Goal: Obtain resource: Obtain resource

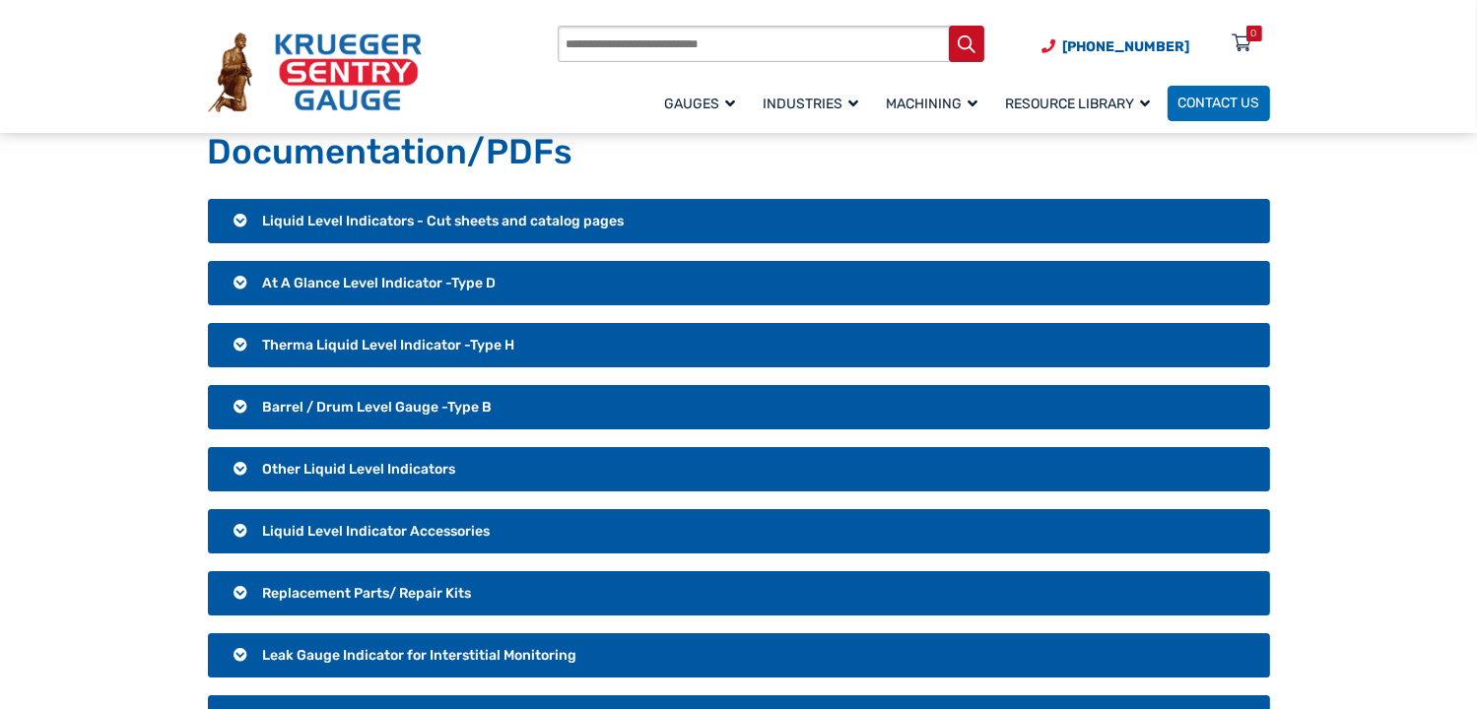
scroll to position [99, 0]
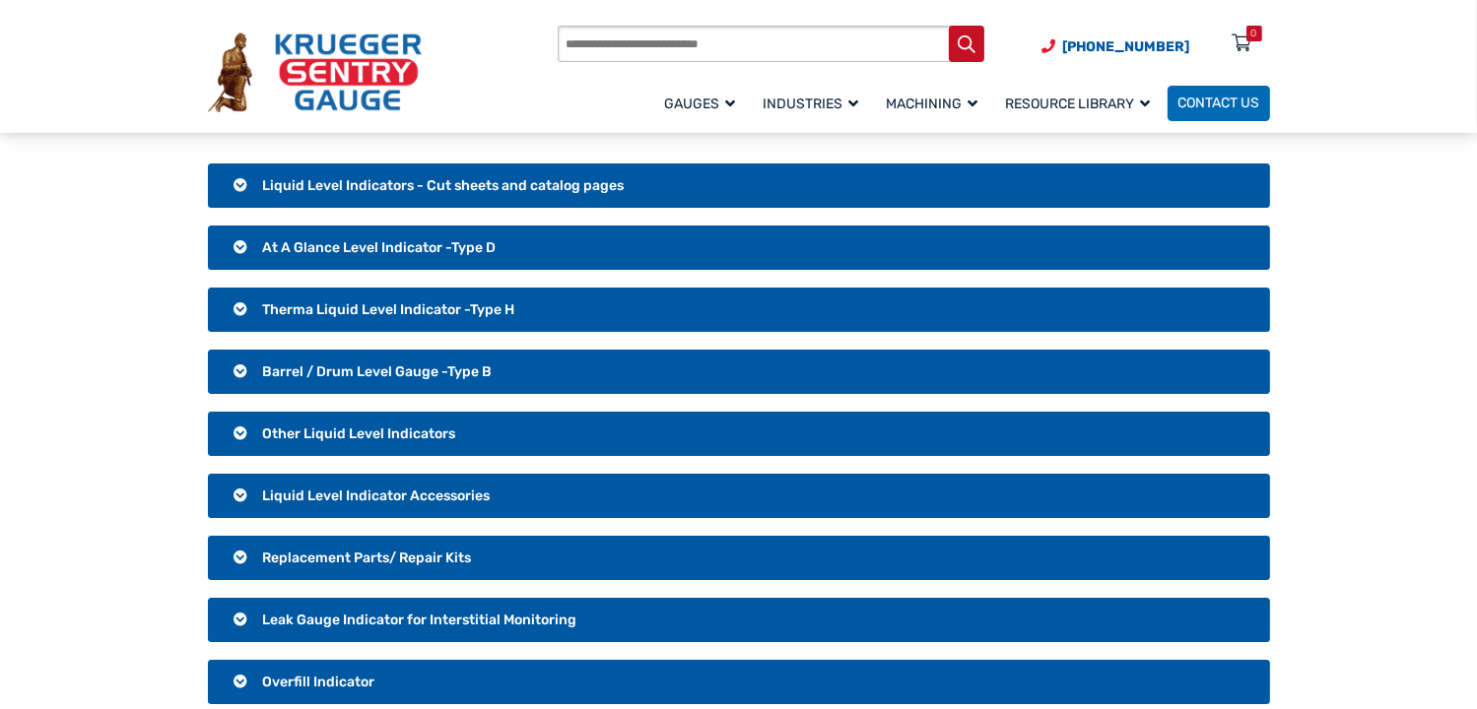
click at [240, 190] on h3 "Liquid Level Indicators - Cut sheets and catalog pages" at bounding box center [739, 186] width 1062 height 45
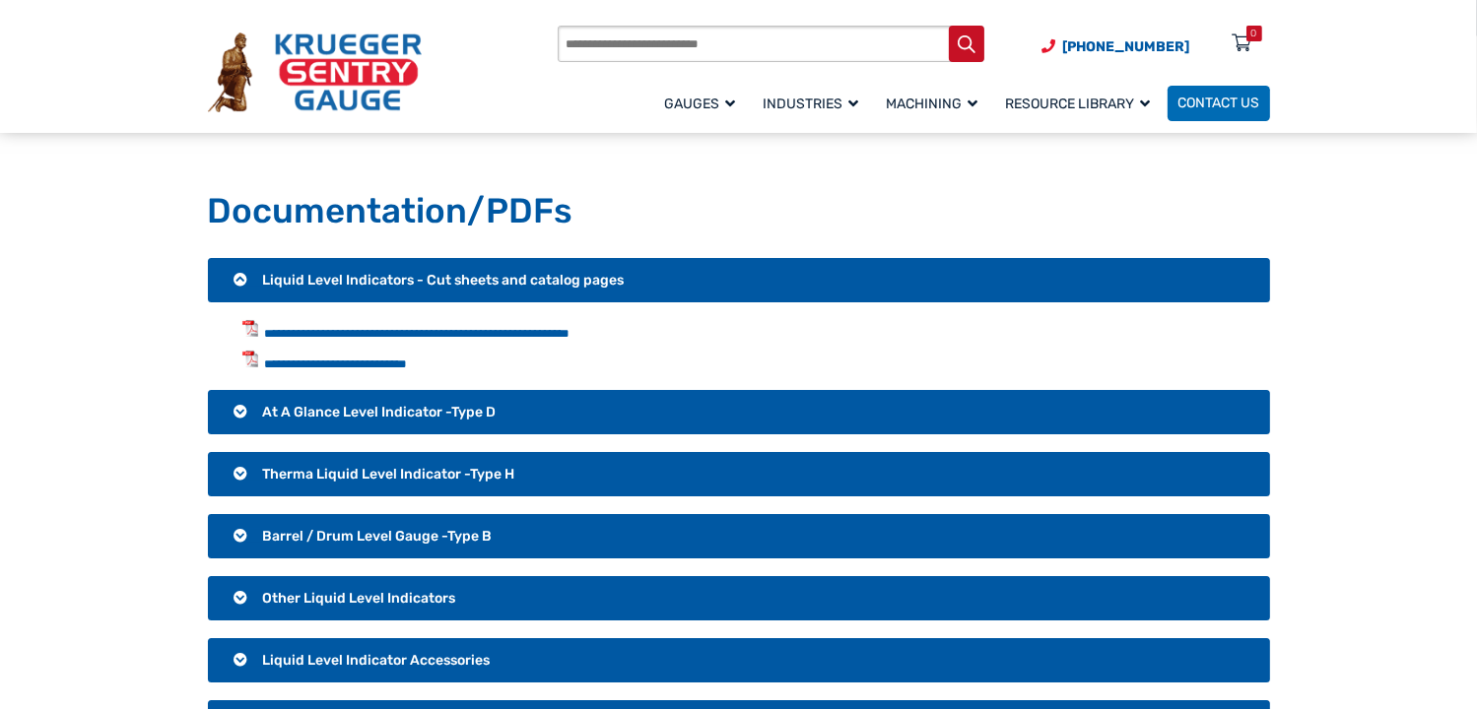
scroll to position [0, 0]
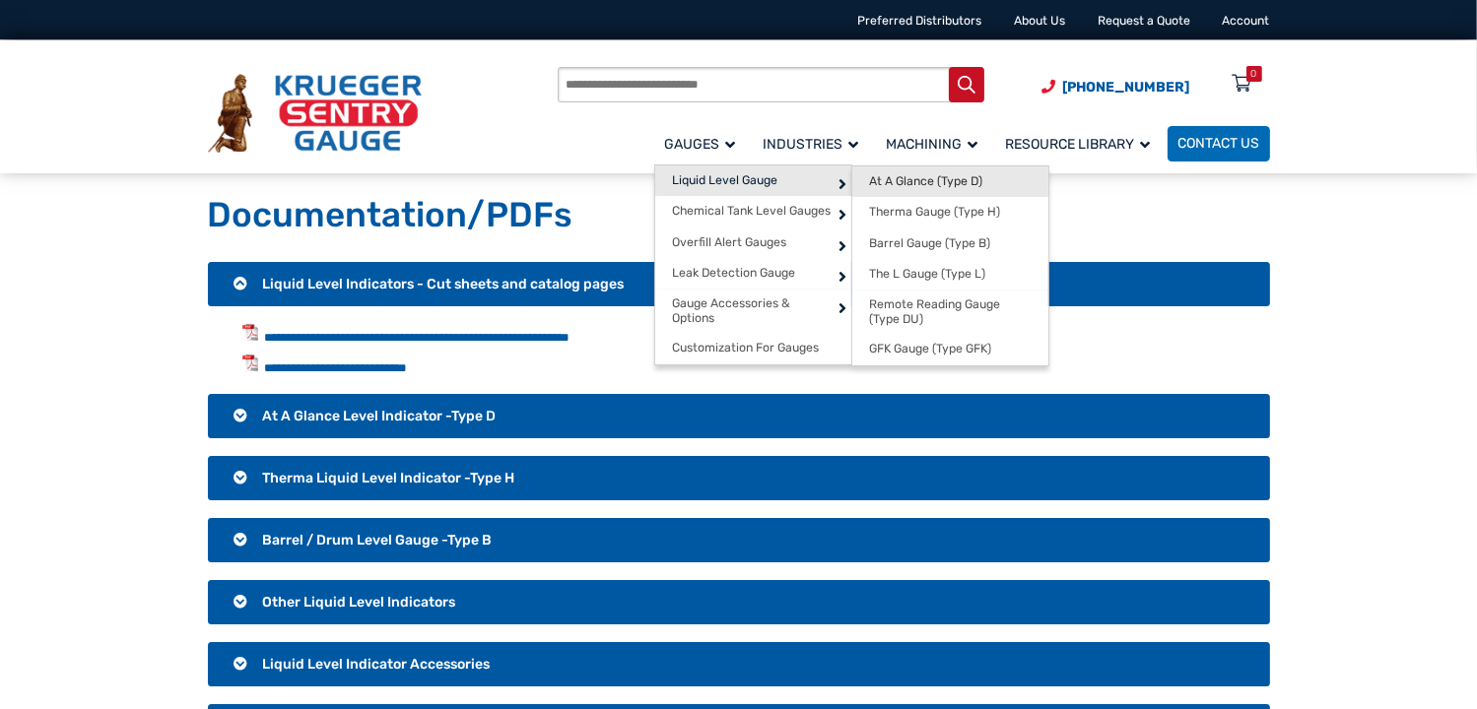
click at [903, 177] on span "At A Glance (Type D)" at bounding box center [925, 181] width 113 height 15
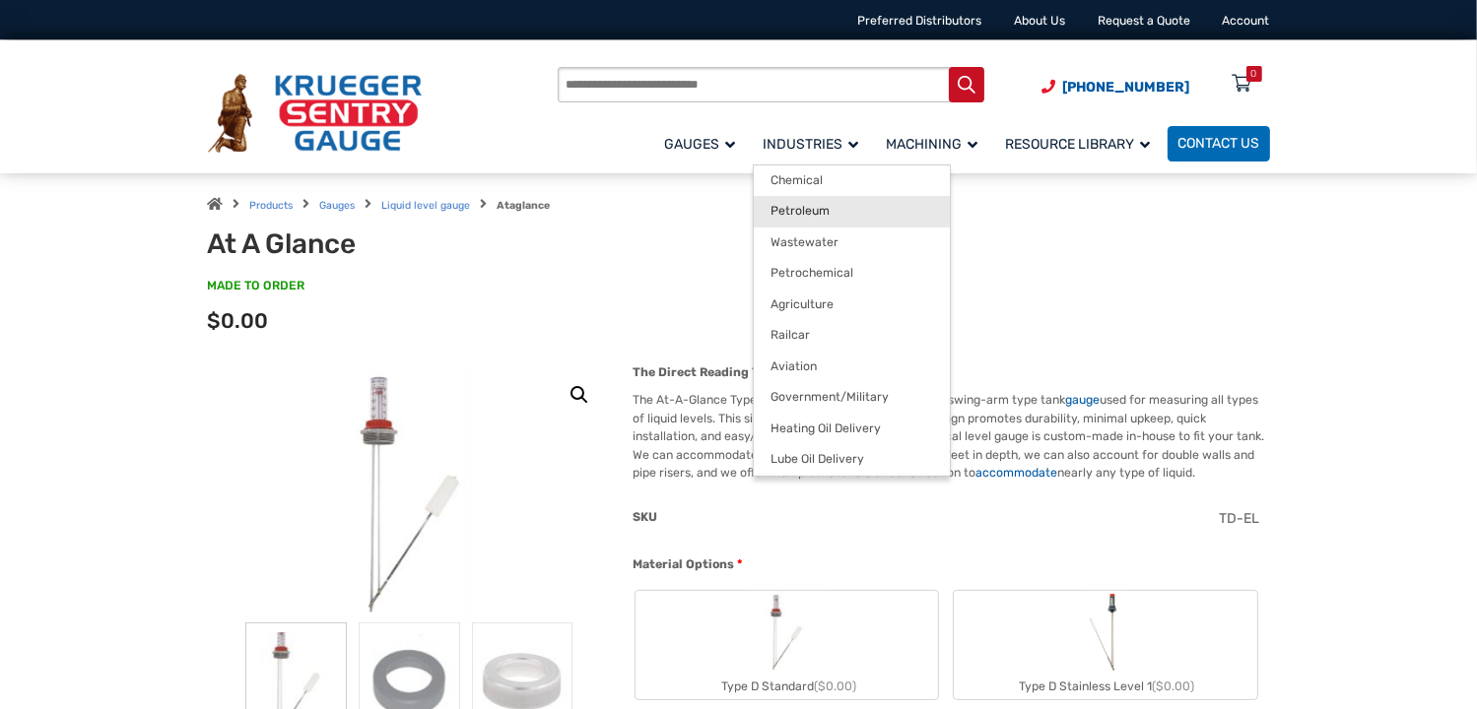
click at [780, 207] on span "Petroleum" at bounding box center [799, 211] width 59 height 15
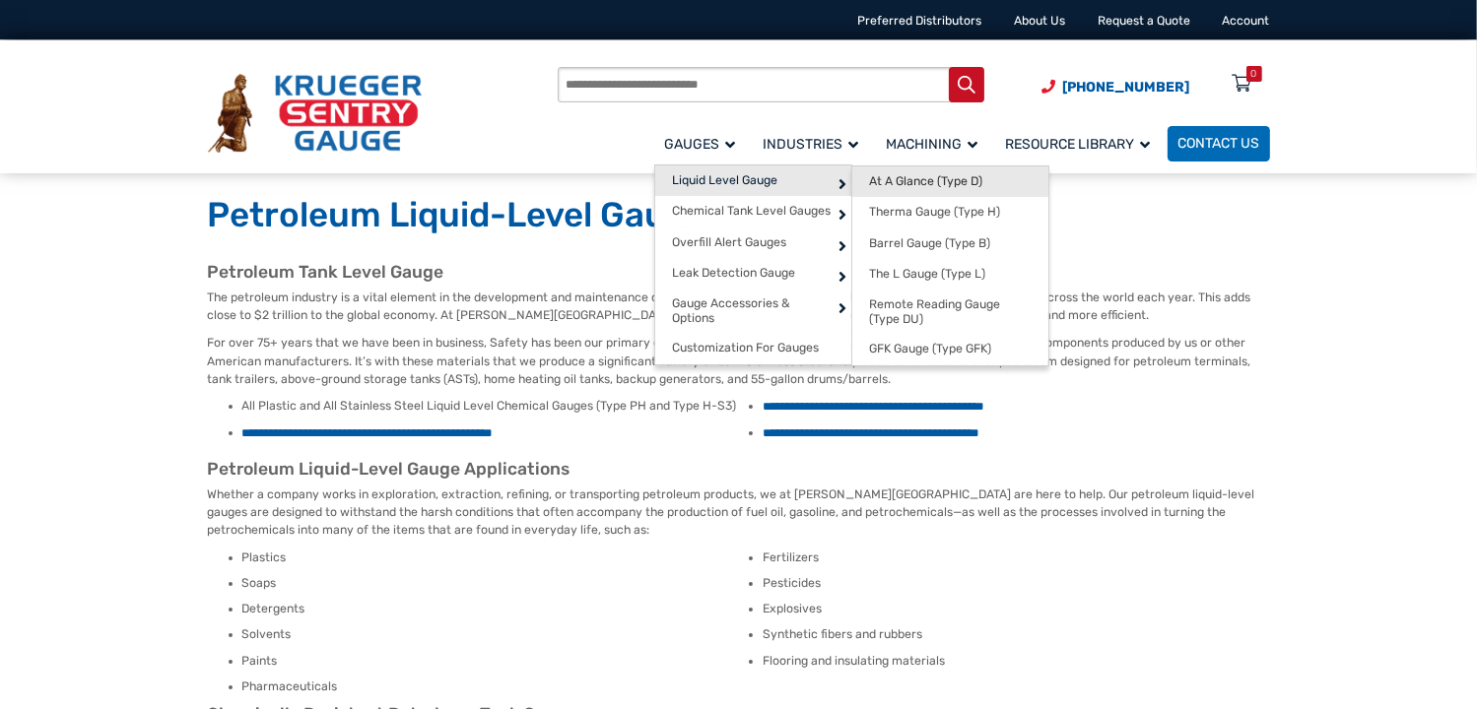
click at [893, 175] on span "At A Glance (Type D)" at bounding box center [925, 181] width 113 height 15
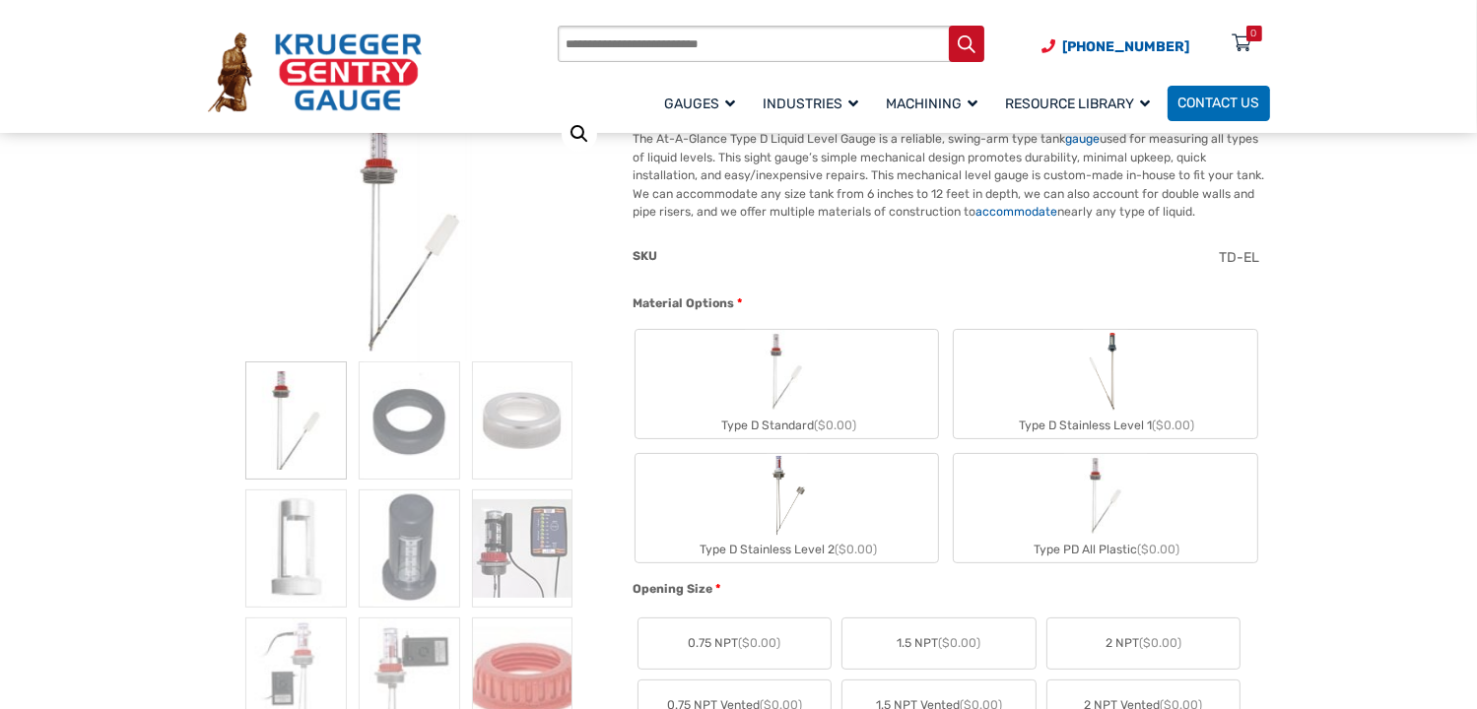
scroll to position [296, 0]
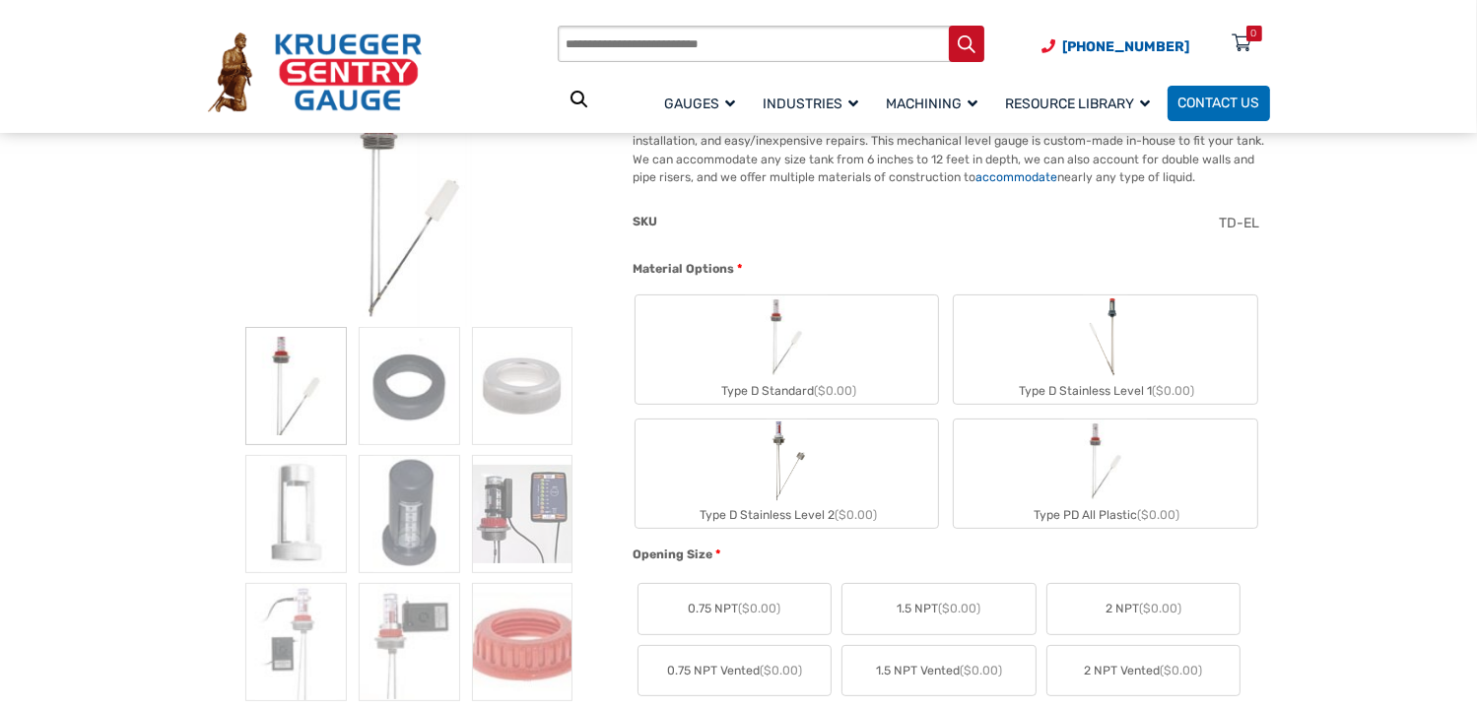
click at [1106, 364] on img "Type D Stainless Level 1" at bounding box center [1105, 337] width 45 height 83
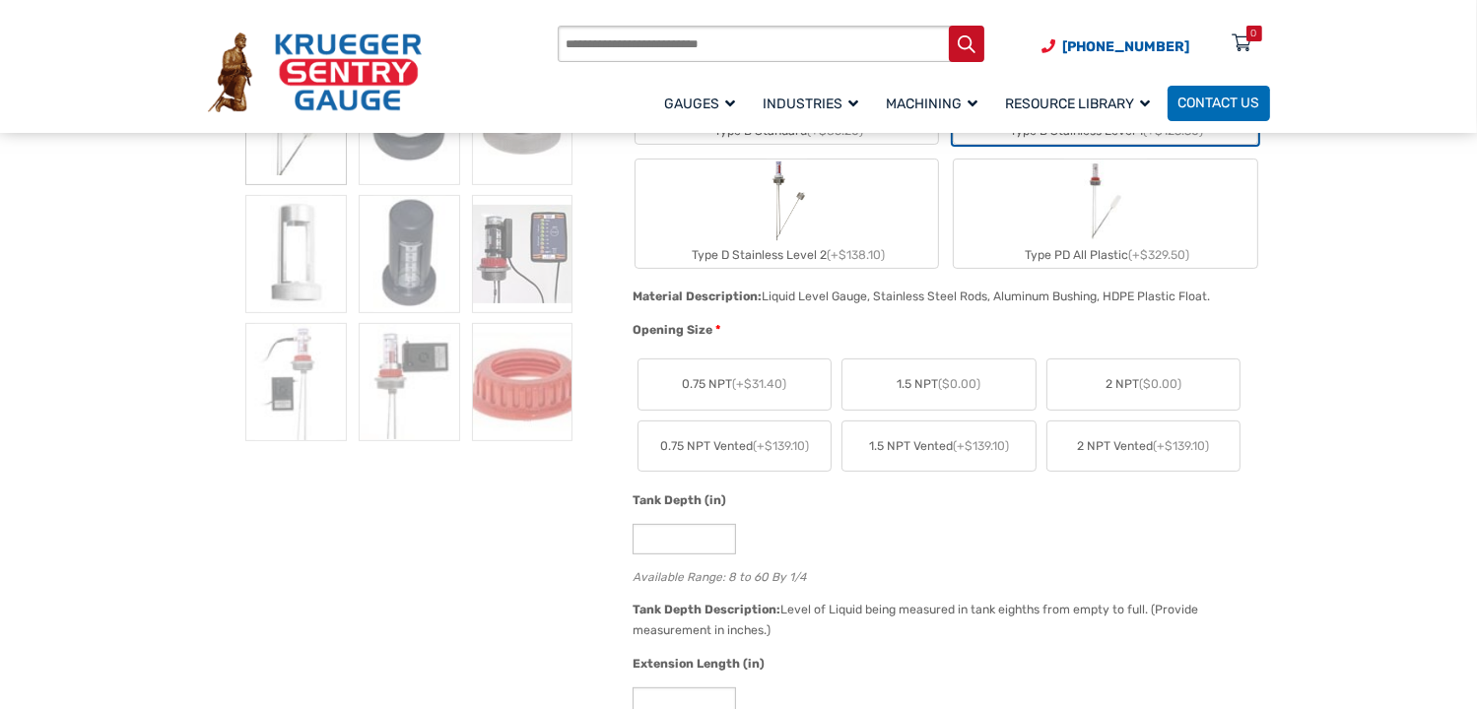
scroll to position [591, 0]
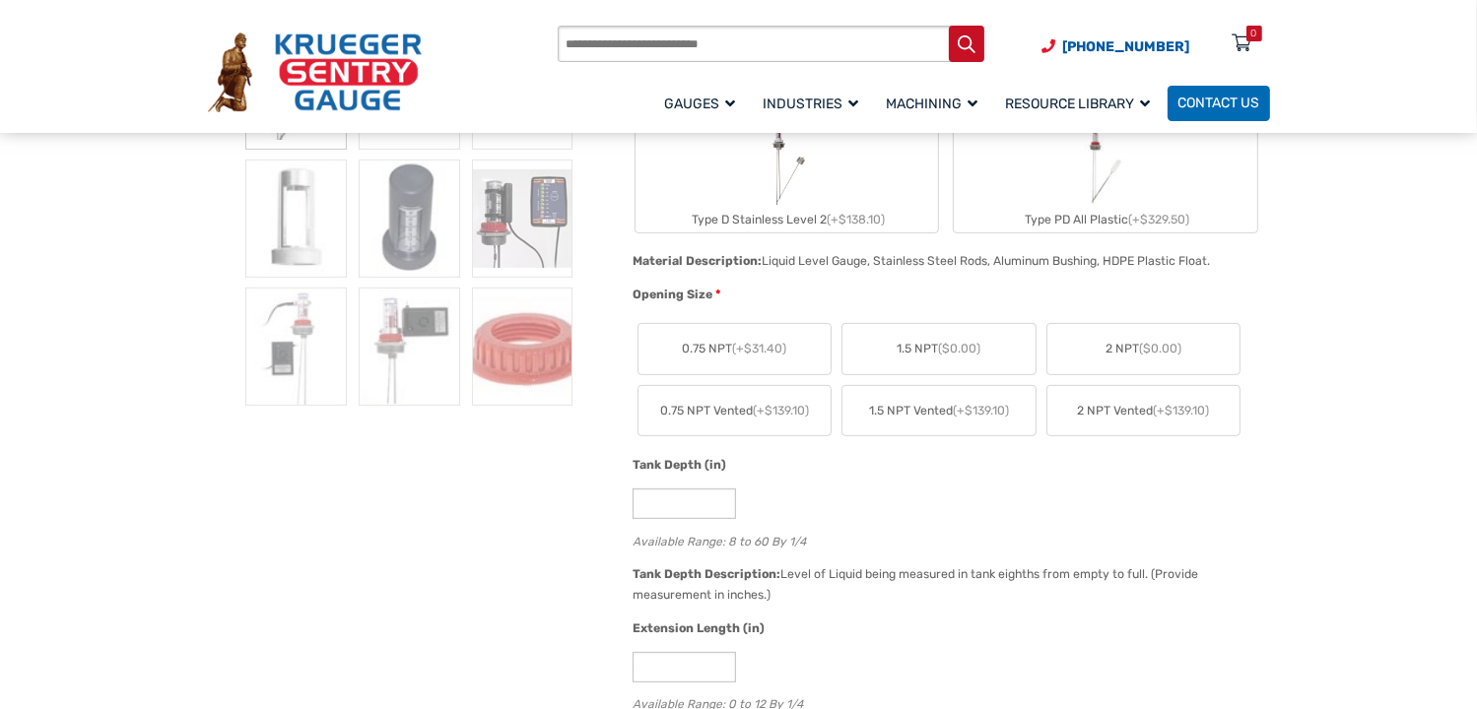
click at [1117, 347] on span "2 NPT ($0.00)" at bounding box center [1143, 349] width 76 height 18
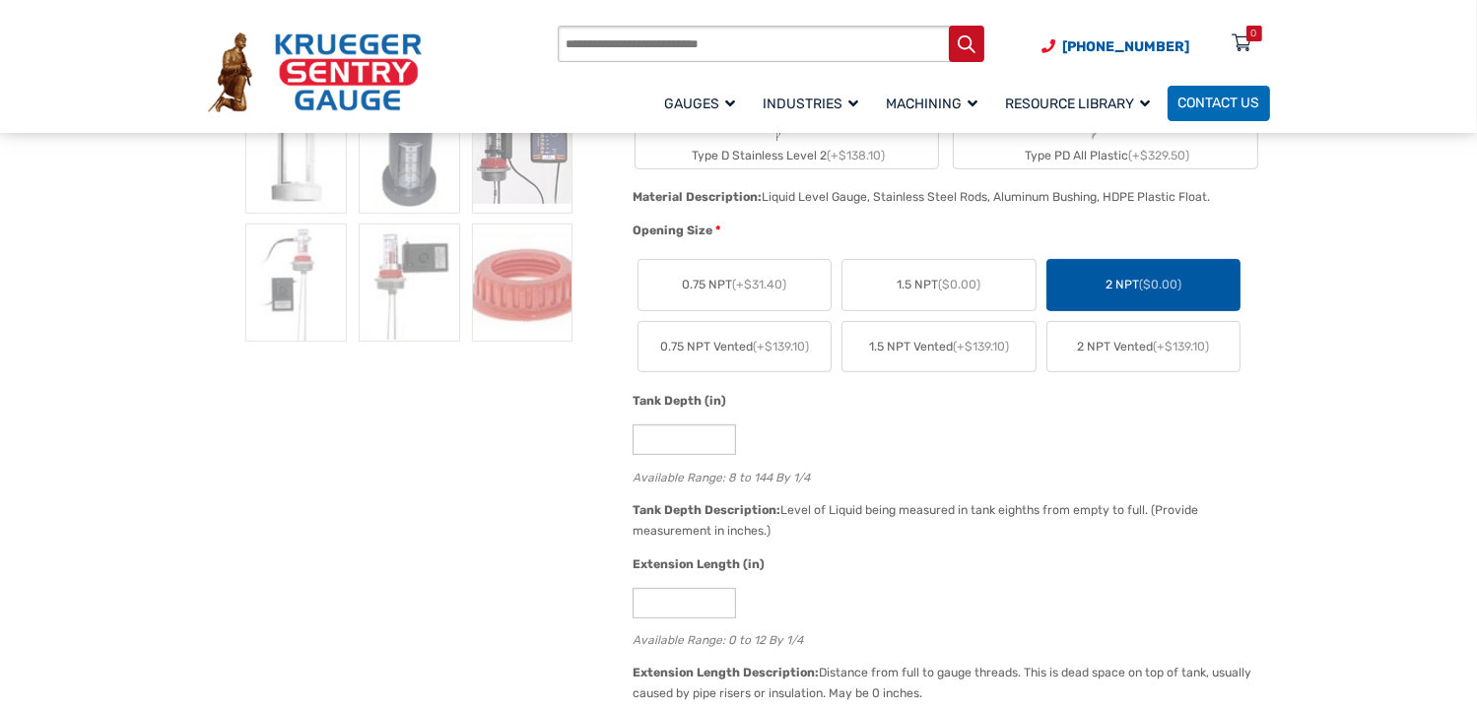
scroll to position [690, 0]
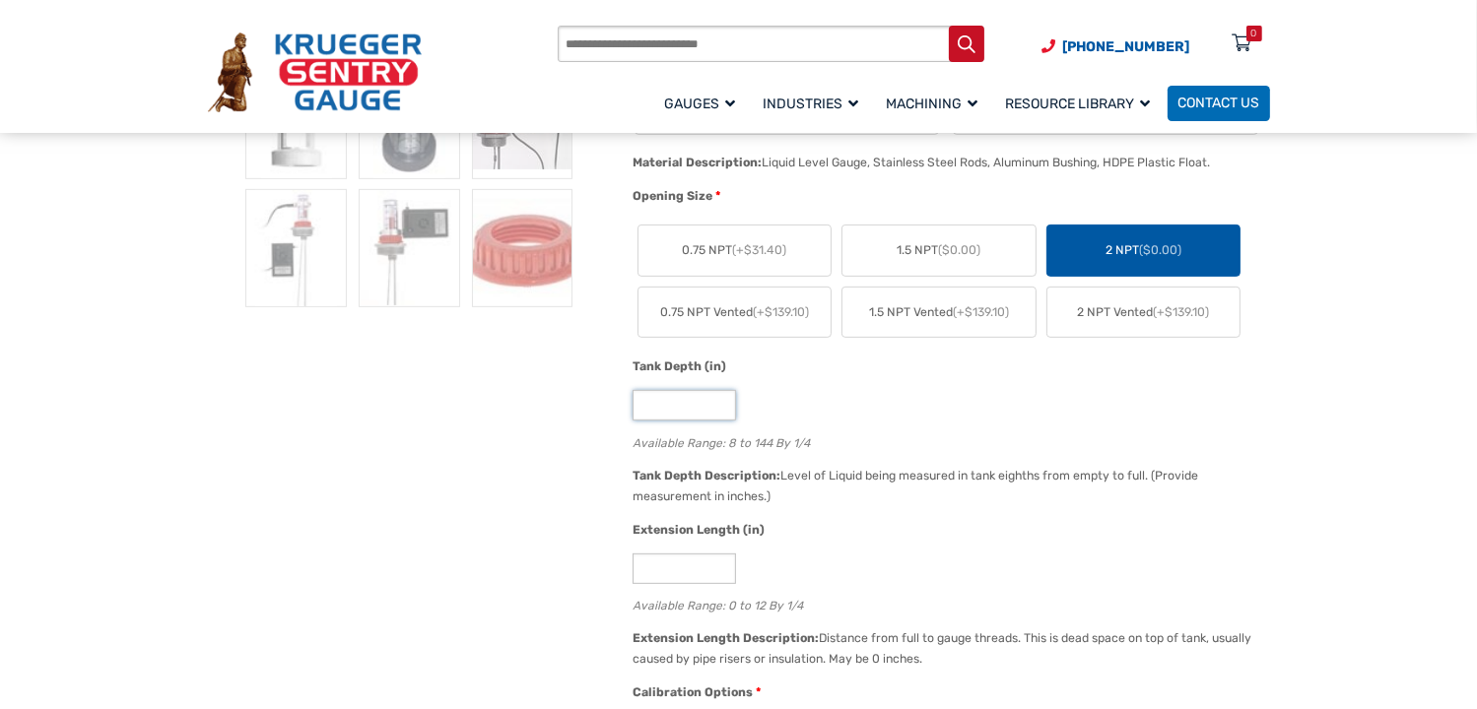
click at [719, 406] on input "*" at bounding box center [684, 405] width 103 height 31
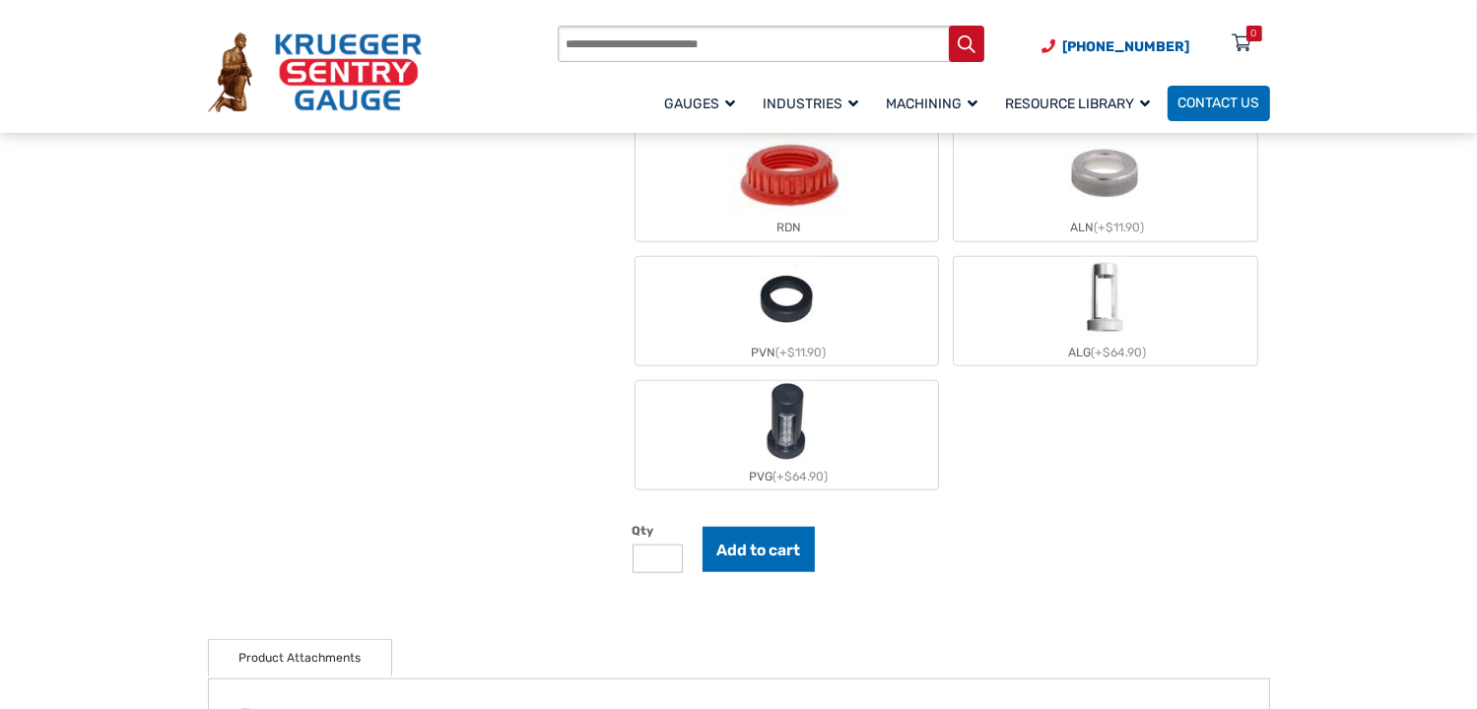
scroll to position [1576, 0]
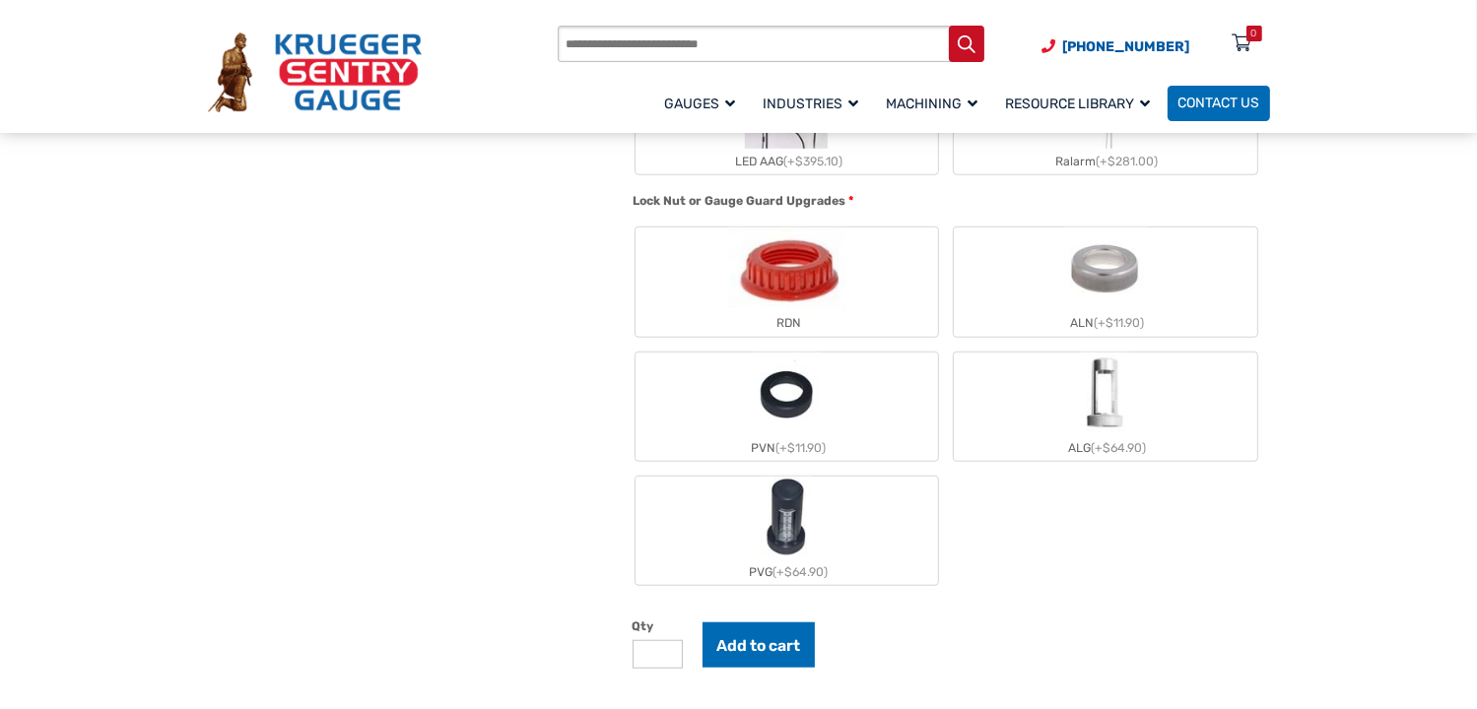
type input "**"
click at [1108, 416] on img "ALG" at bounding box center [1105, 394] width 50 height 83
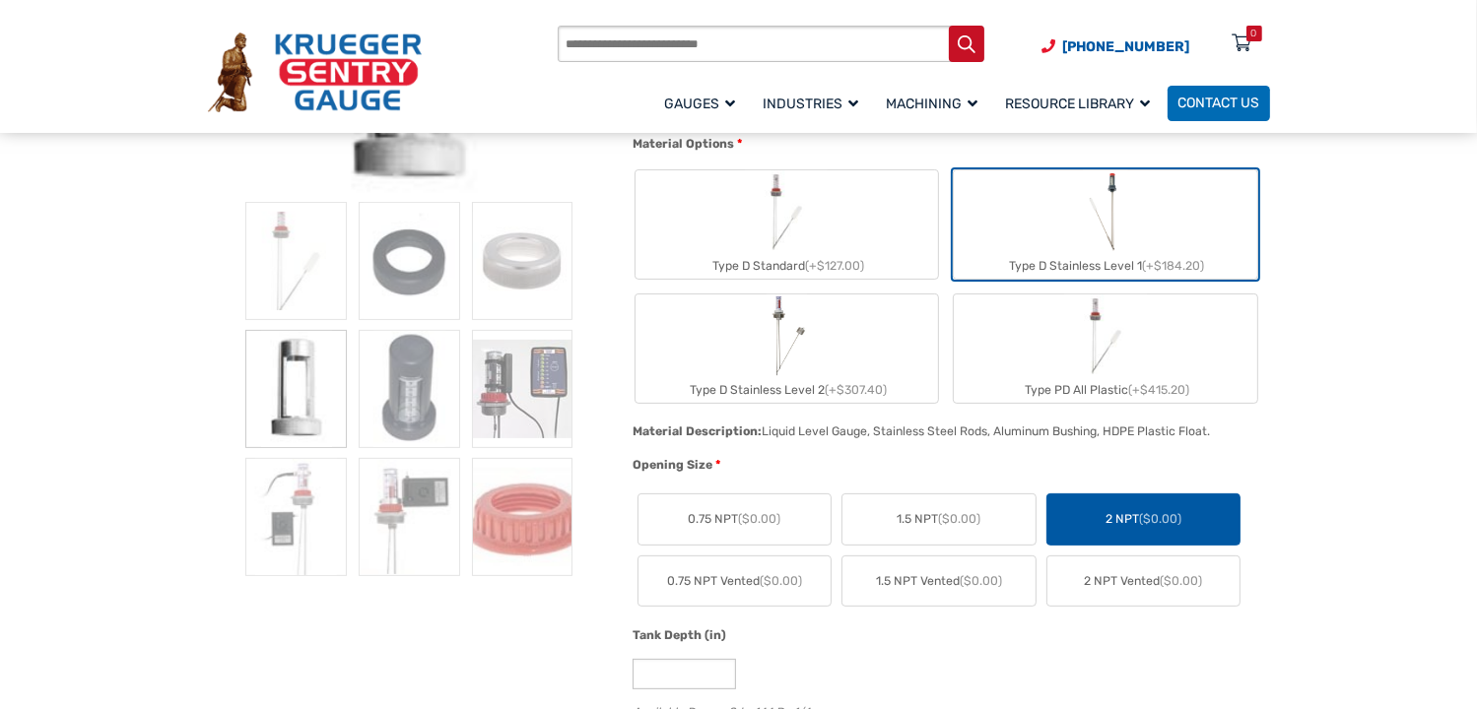
scroll to position [0, 0]
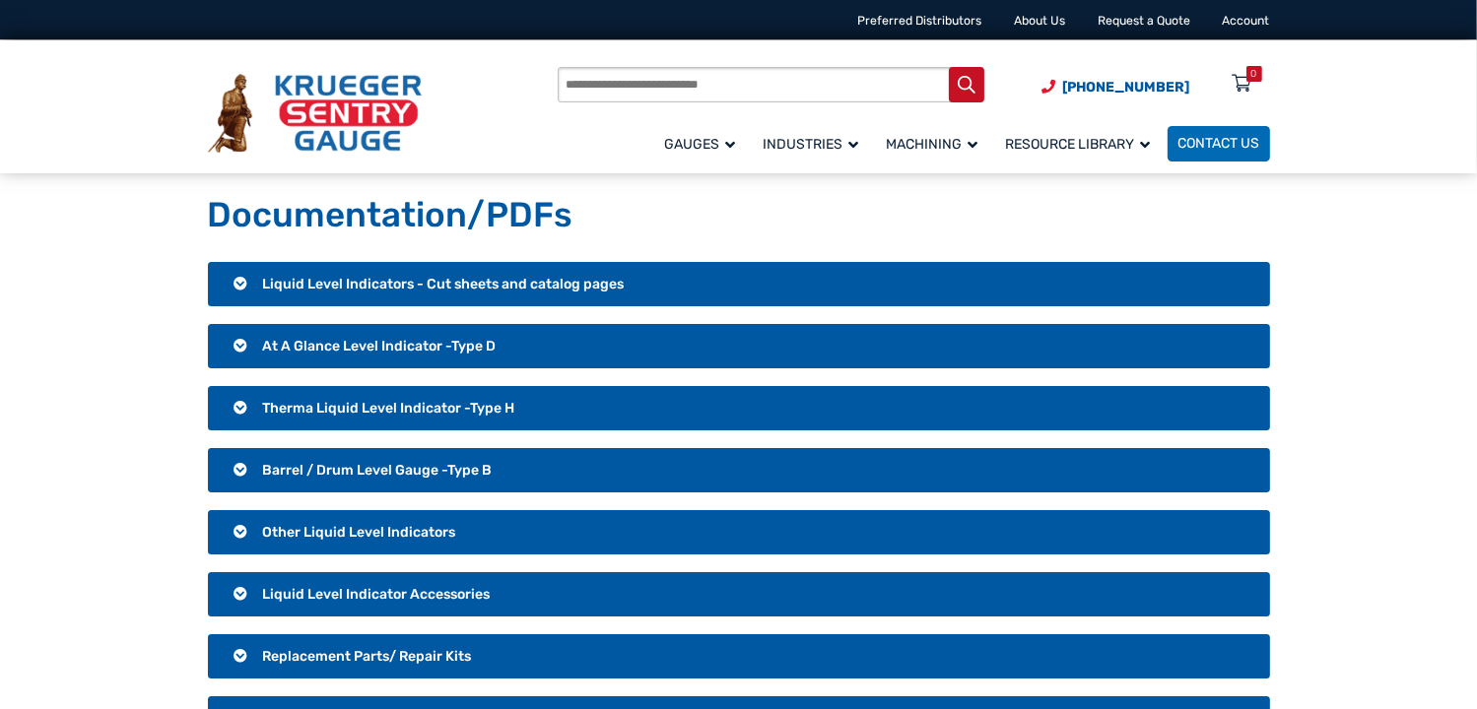
click at [236, 282] on h3 "Liquid Level Indicators - Cut sheets and catalog pages" at bounding box center [739, 284] width 1062 height 45
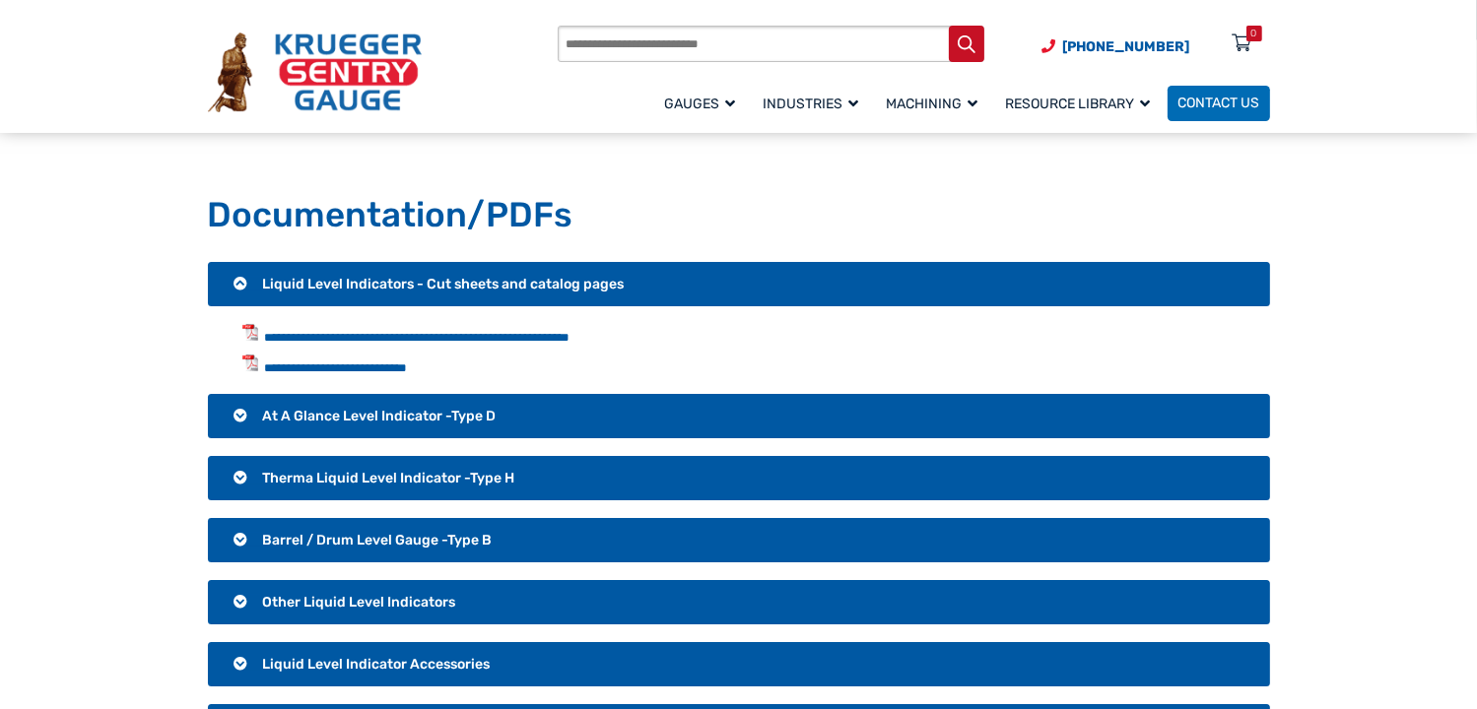
scroll to position [99, 0]
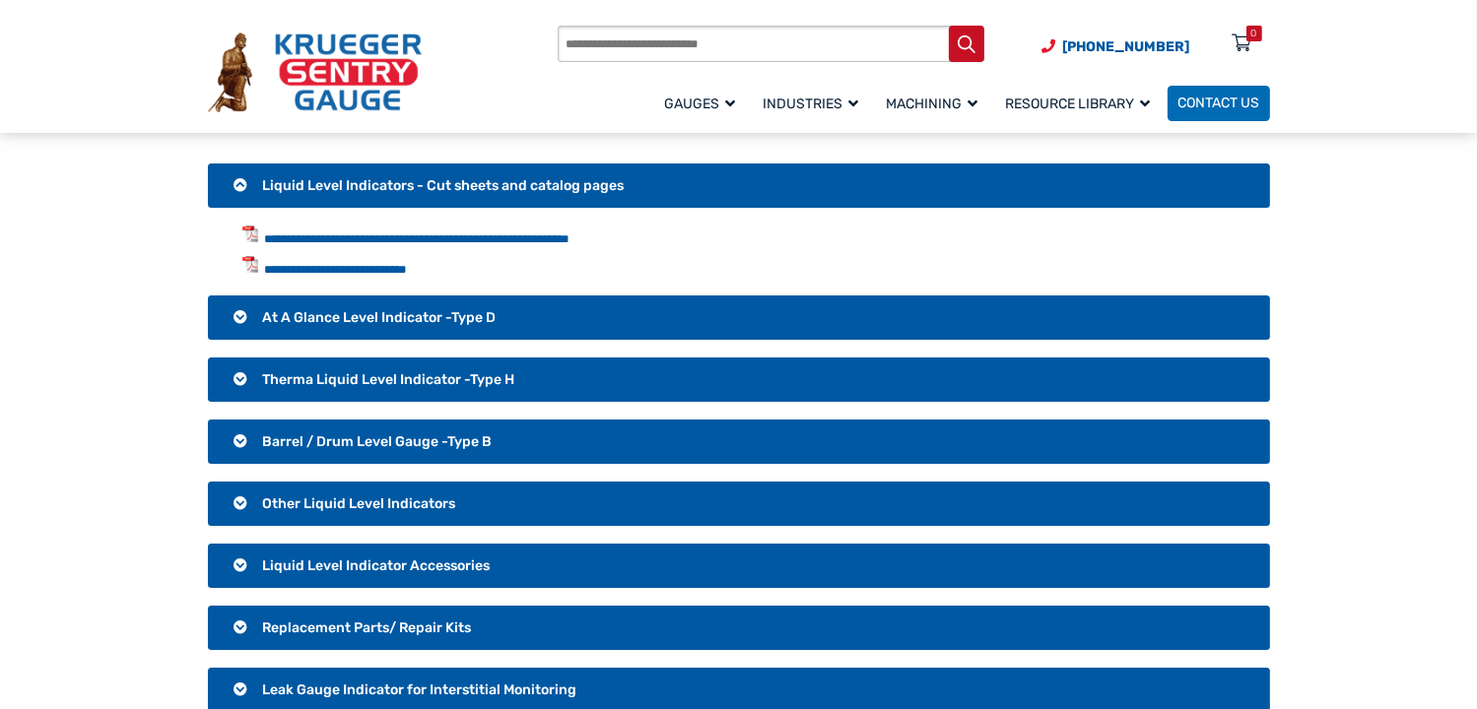
click at [236, 318] on h3 "At A Glance Level Indicator -Type D" at bounding box center [739, 318] width 1062 height 45
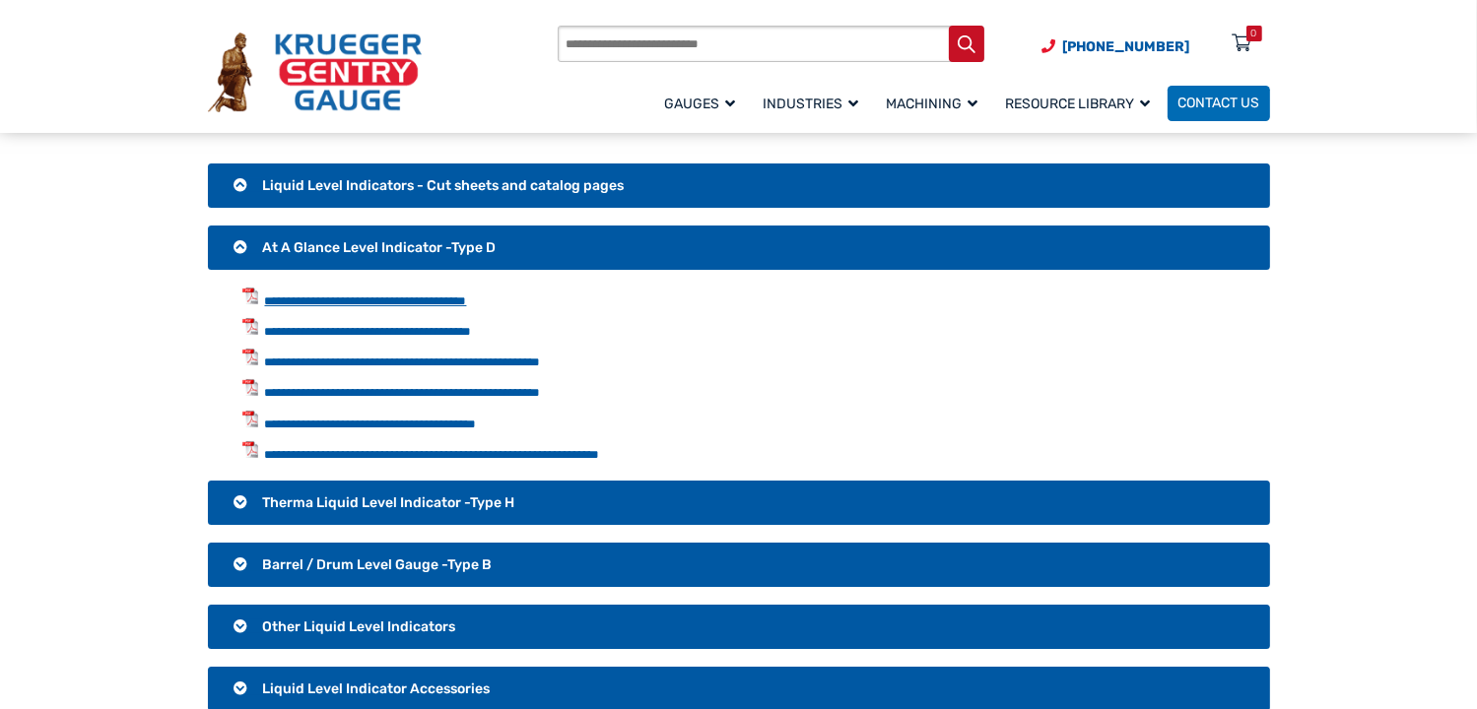
click at [418, 304] on link "**********" at bounding box center [366, 301] width 202 height 13
click at [417, 337] on link "**********" at bounding box center [368, 331] width 207 height 13
click at [446, 456] on link "**********" at bounding box center [432, 454] width 335 height 13
